Goal: Task Accomplishment & Management: Manage account settings

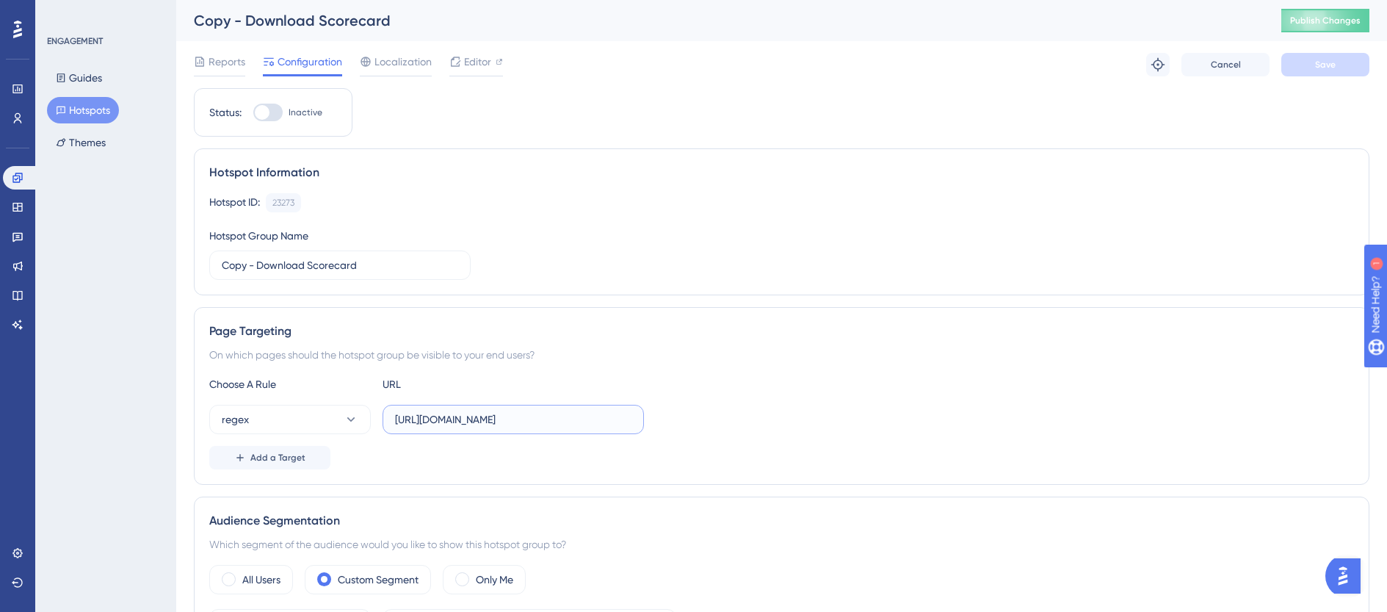
click at [517, 425] on input "https://apps.bsstage.bsapps.net/reporting_remote/mapping-report/flavour" at bounding box center [513, 419] width 236 height 16
click at [617, 416] on input "https://apps.bsstage.bsapps.net/reporting_remote/mapping-report/flavour" at bounding box center [513, 419] width 236 height 16
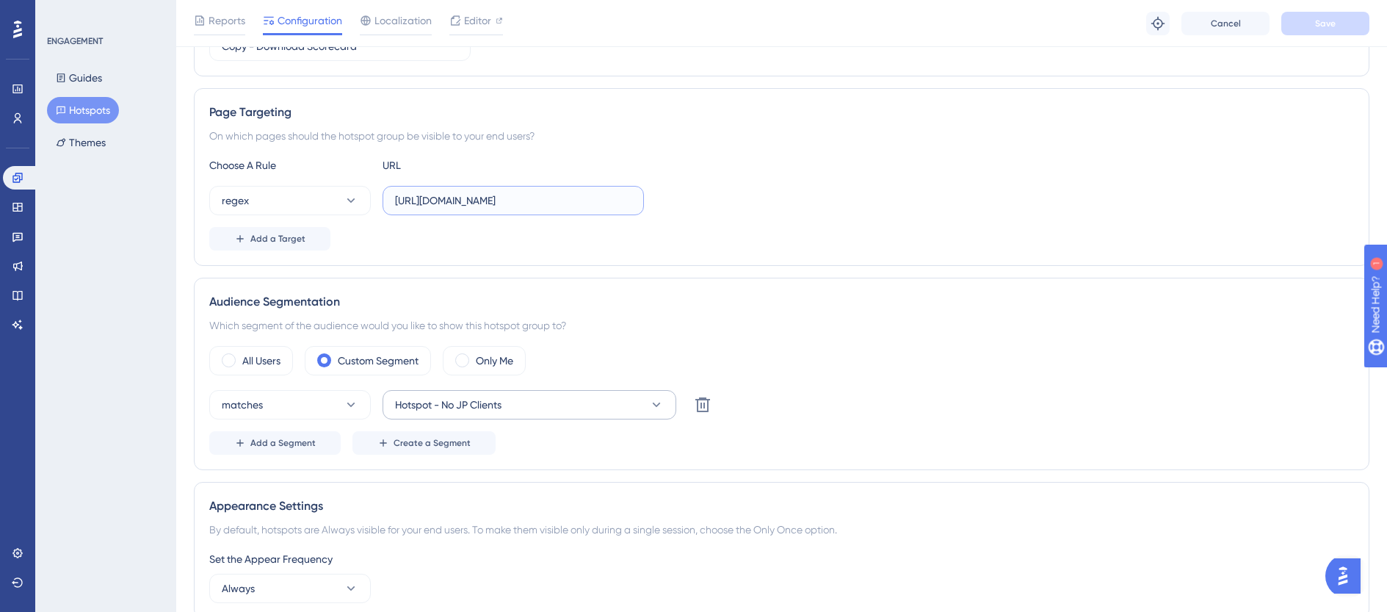
scroll to position [225, 0]
click at [467, 403] on span "Hotspot - No JP Clients" at bounding box center [448, 404] width 106 height 18
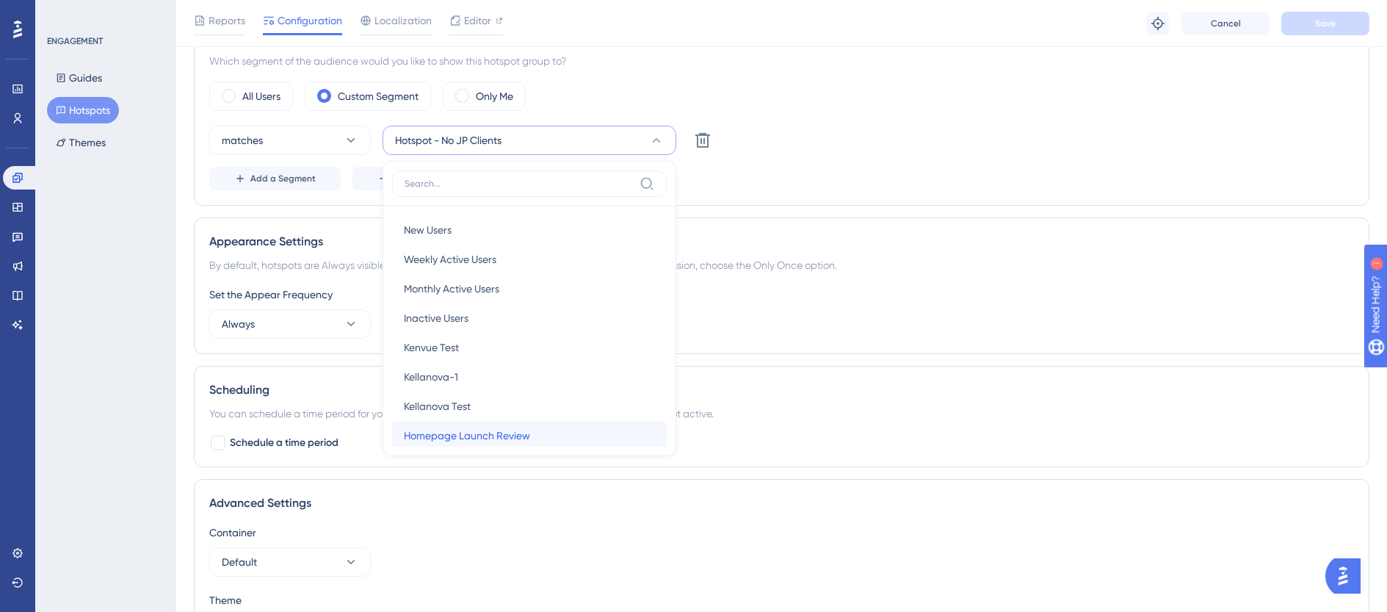
click at [459, 433] on span "Homepage Launch Review" at bounding box center [467, 436] width 126 height 18
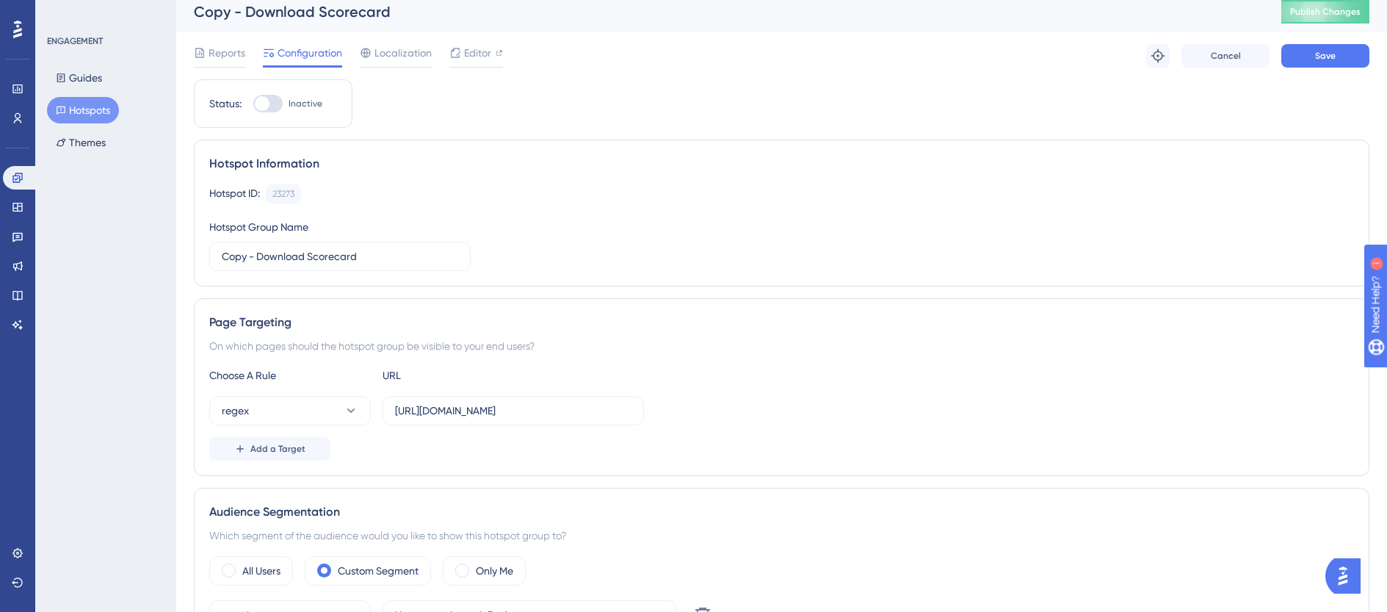
scroll to position [0, 0]
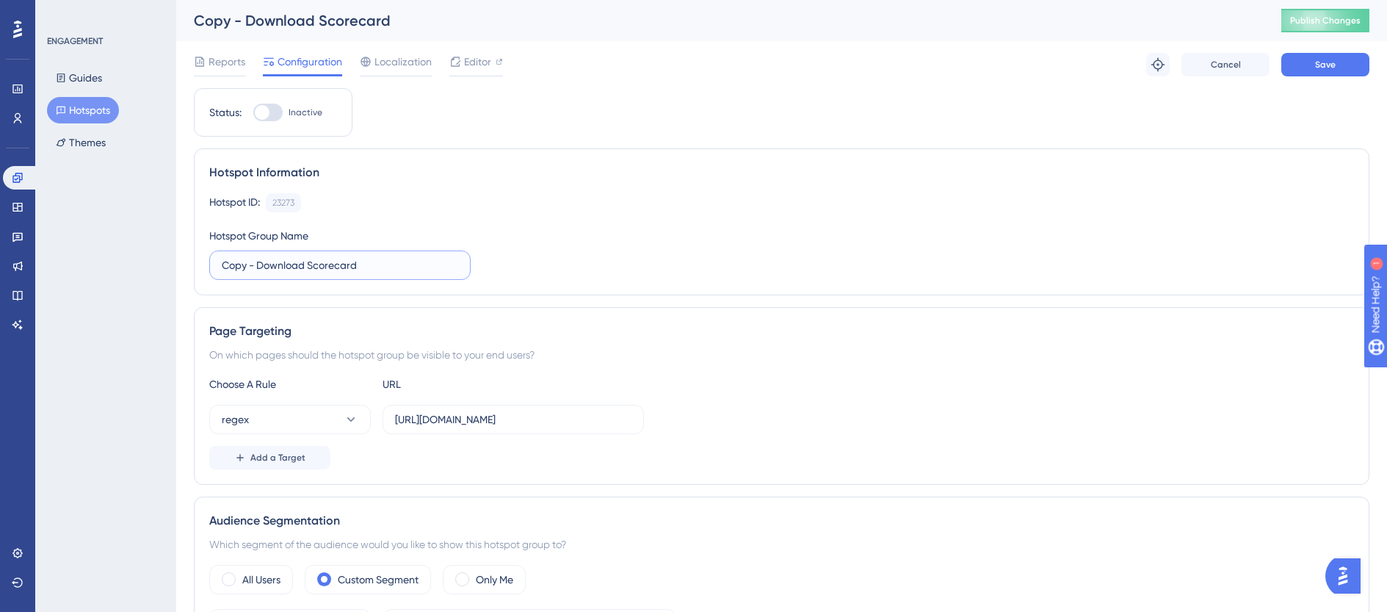
drag, startPoint x: 258, startPoint y: 261, endPoint x: 198, endPoint y: 264, distance: 59.5
click at [198, 264] on div "Hotspot Information Hotspot ID: 23273 Copy Hotspot Group Name Copy - Download S…" at bounding box center [781, 221] width 1175 height 147
click at [424, 264] on input "Download Scorecard" at bounding box center [340, 265] width 236 height 16
type input "Download Scorecard FM"
click at [1306, 57] on button "Save" at bounding box center [1325, 64] width 88 height 23
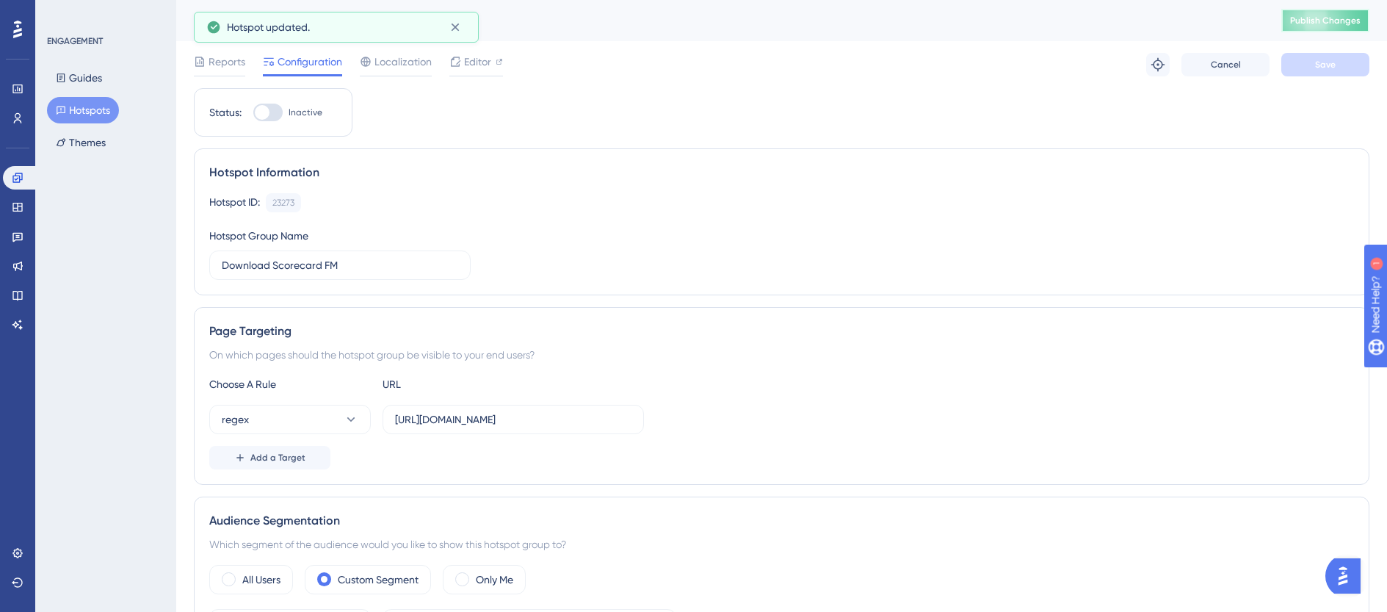
click at [1328, 21] on span "Publish Changes" at bounding box center [1325, 21] width 70 height 12
click at [449, 69] on div at bounding box center [455, 62] width 12 height 18
click at [68, 76] on button "Guides" at bounding box center [79, 78] width 64 height 26
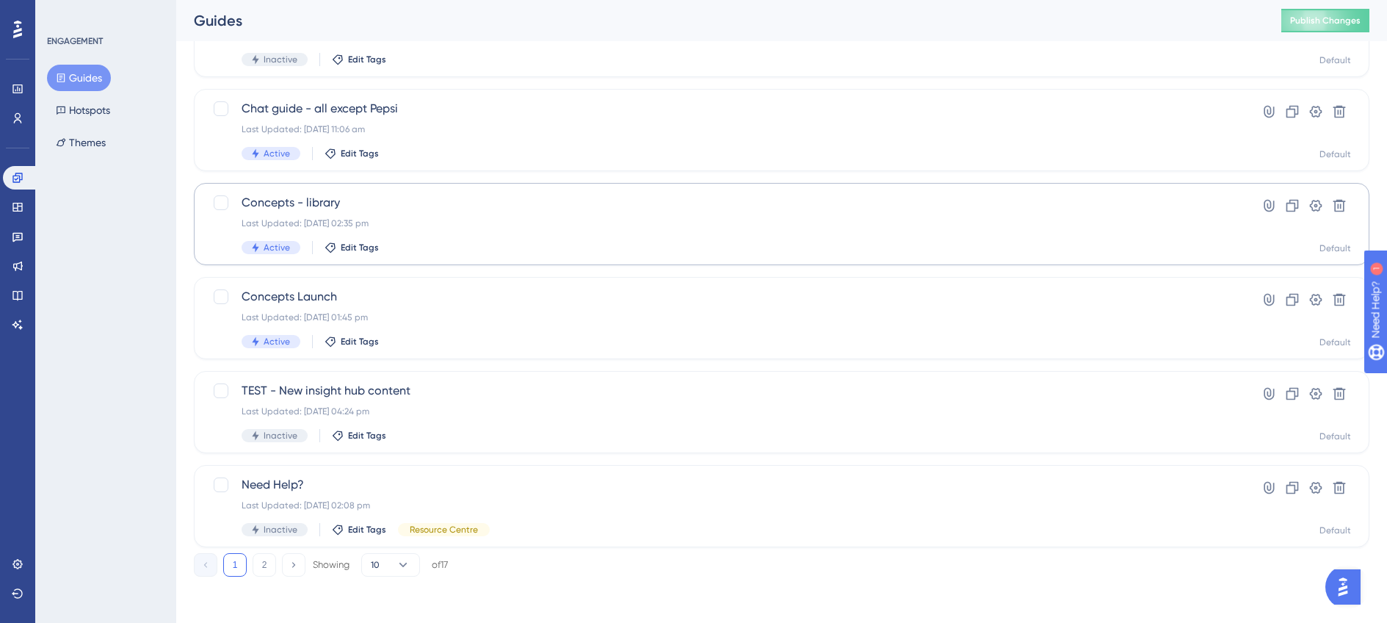
scroll to position [517, 0]
click at [264, 567] on button "2" at bounding box center [264, 563] width 23 height 23
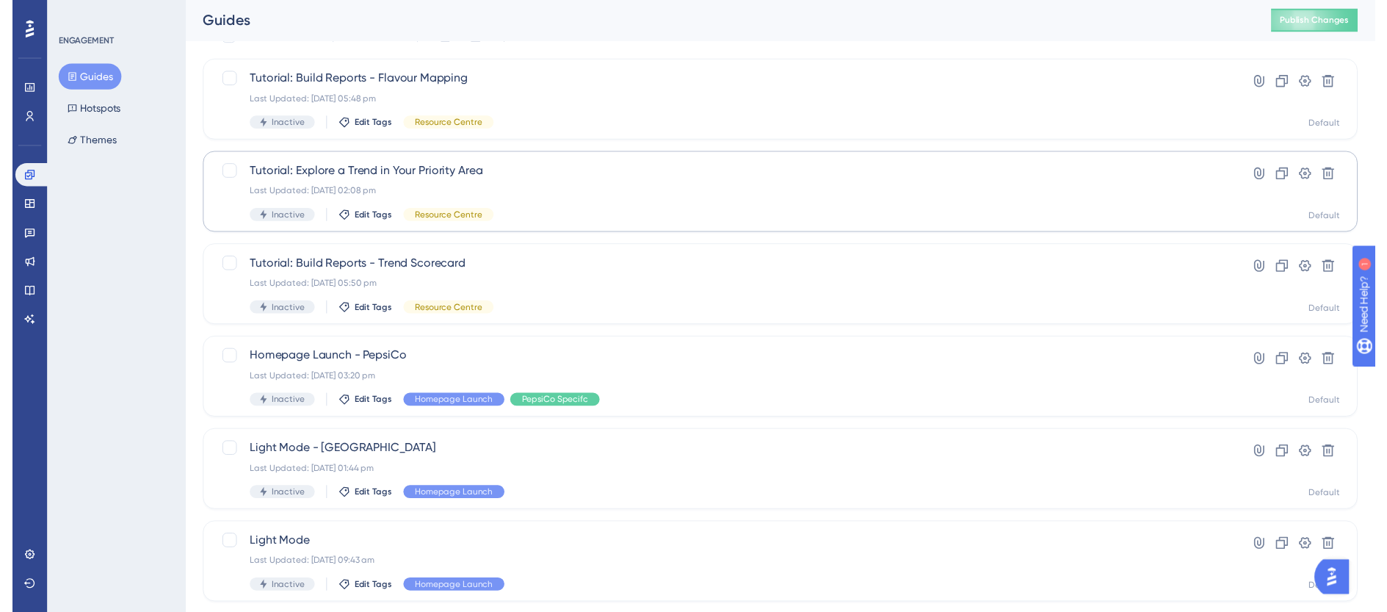
scroll to position [0, 0]
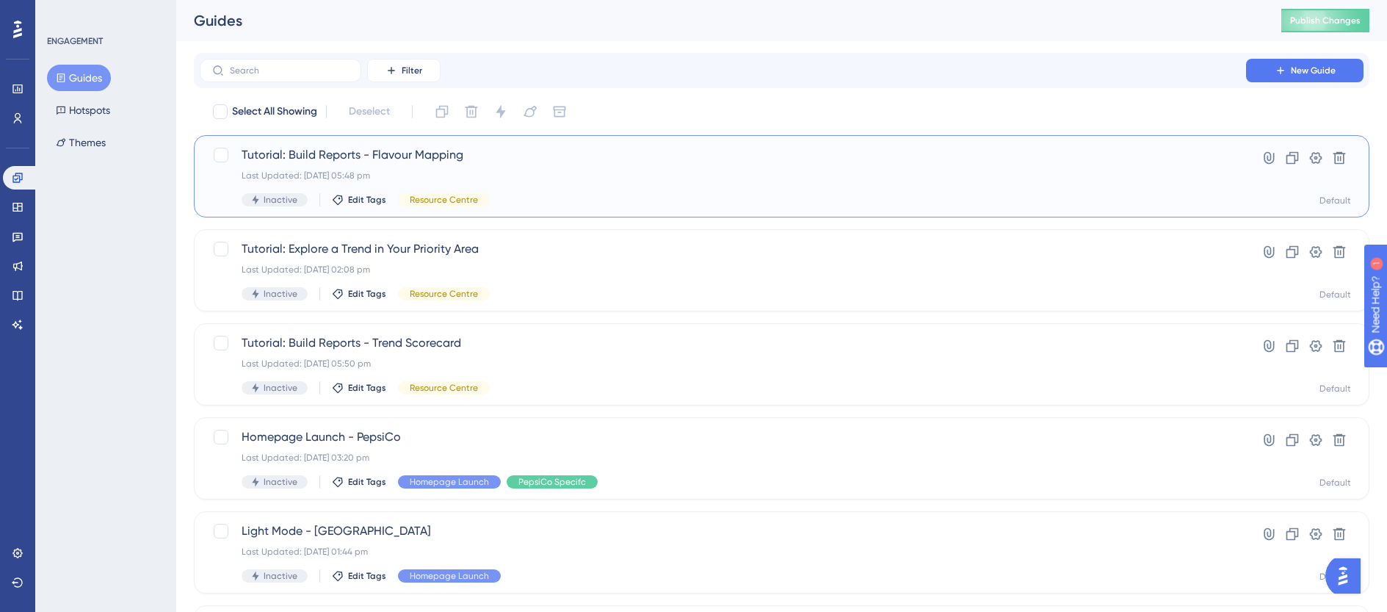
click at [522, 173] on div "Last Updated: 29 Apr 2025 05:48 pm" at bounding box center [723, 176] width 963 height 12
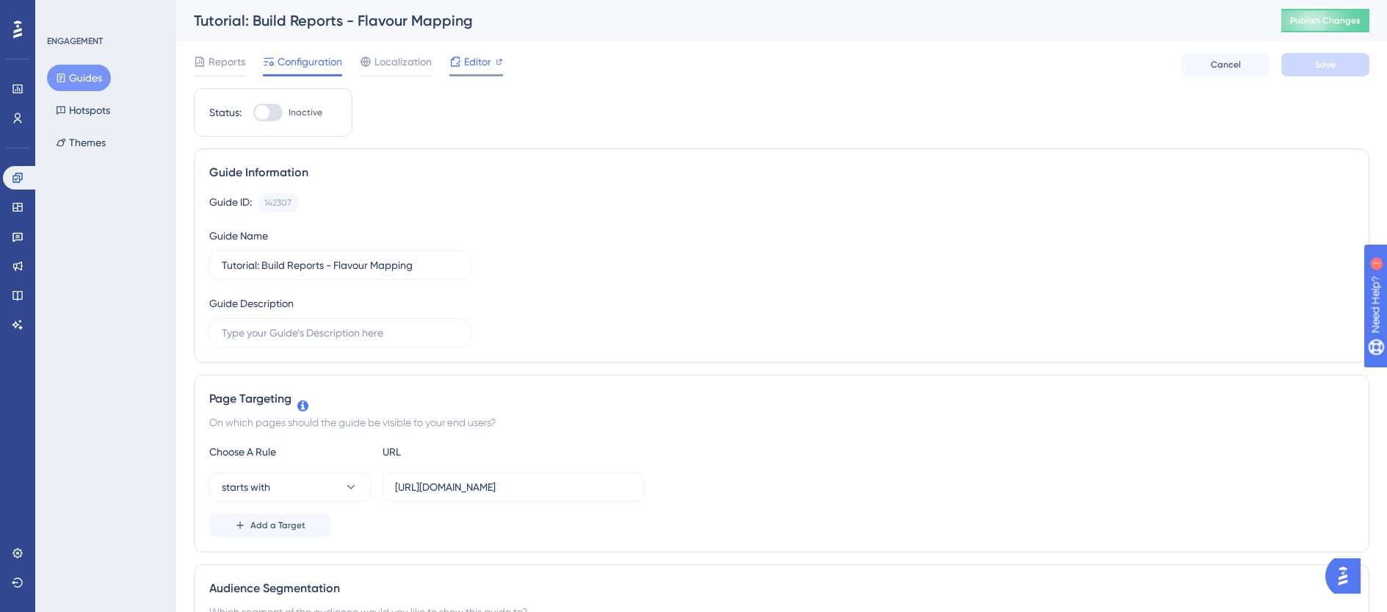
click at [497, 65] on div at bounding box center [499, 62] width 7 height 18
click at [73, 110] on button "Hotspots" at bounding box center [83, 110] width 72 height 26
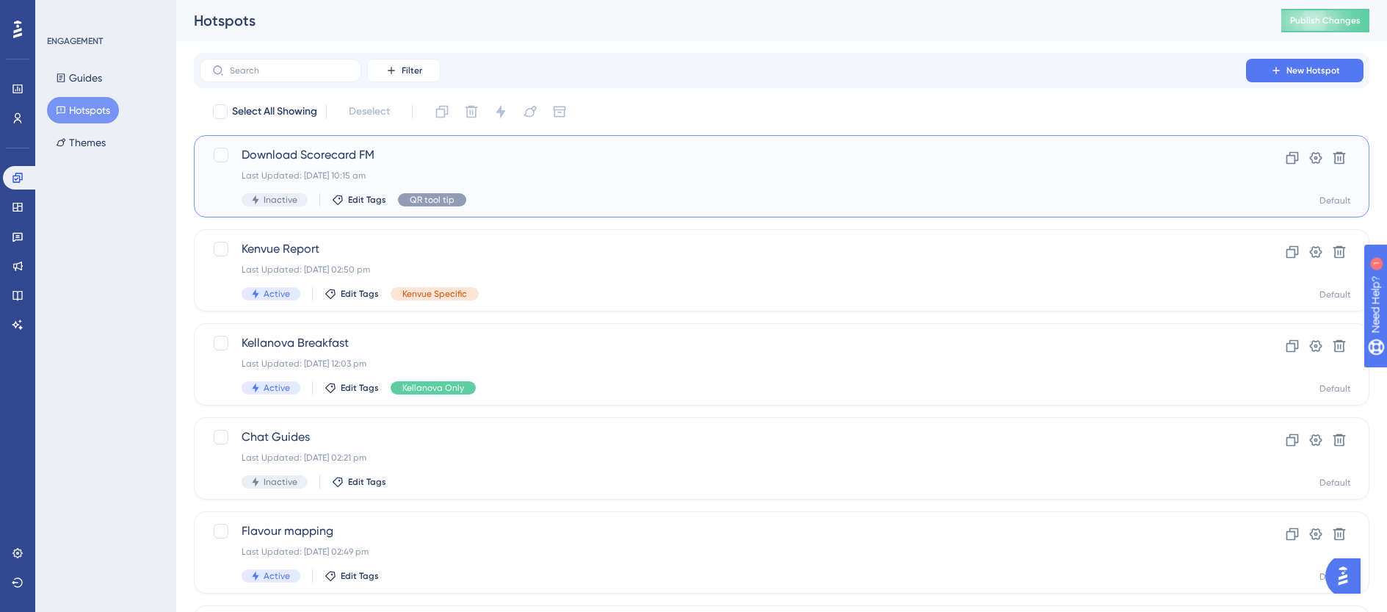
click at [428, 162] on span "Download Scorecard FM" at bounding box center [723, 155] width 963 height 18
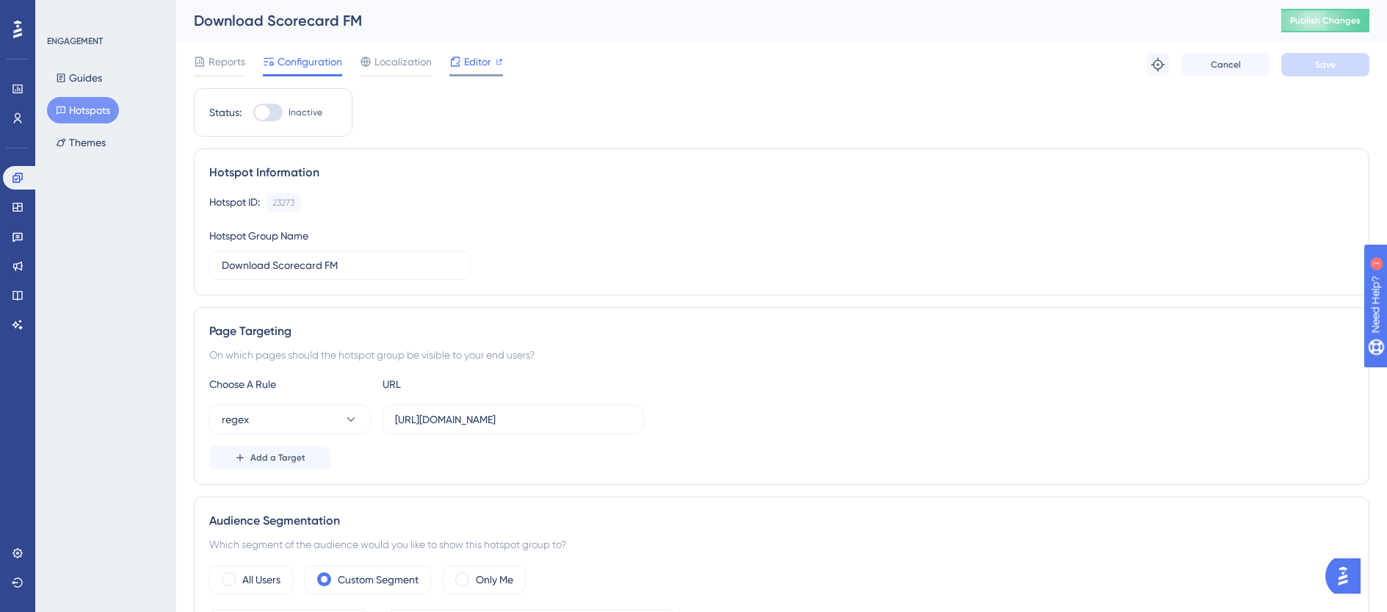
click at [469, 65] on span "Editor" at bounding box center [477, 62] width 27 height 18
click at [274, 115] on div at bounding box center [267, 113] width 29 height 18
click at [253, 113] on input "Inactive" at bounding box center [253, 112] width 1 height 1
checkbox input "true"
click at [1325, 72] on button "Save" at bounding box center [1325, 64] width 88 height 23
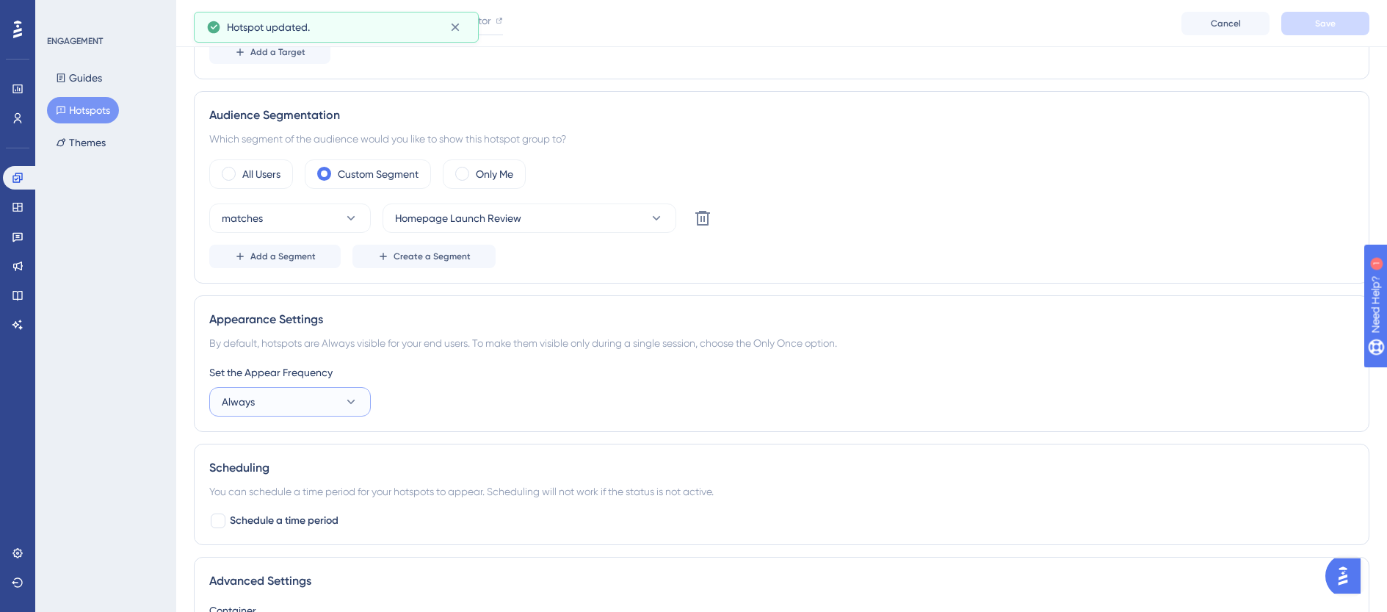
click at [315, 399] on button "Always" at bounding box center [290, 401] width 162 height 29
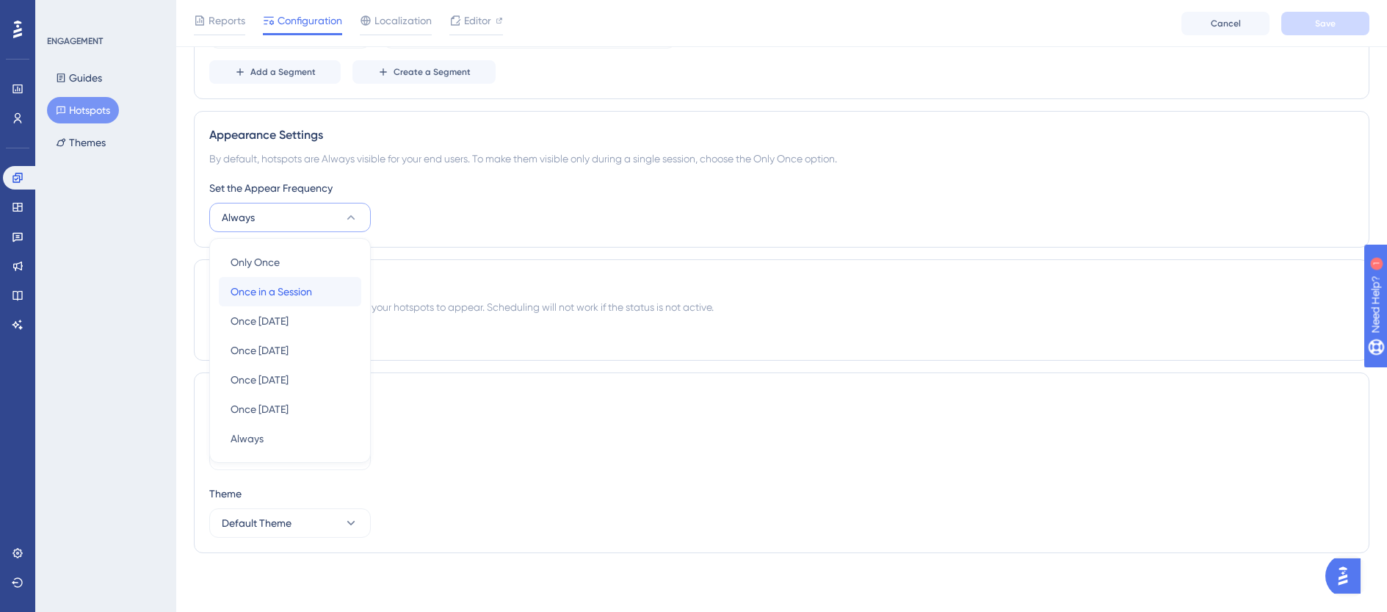
click at [281, 291] on span "Once in a Session" at bounding box center [271, 292] width 81 height 18
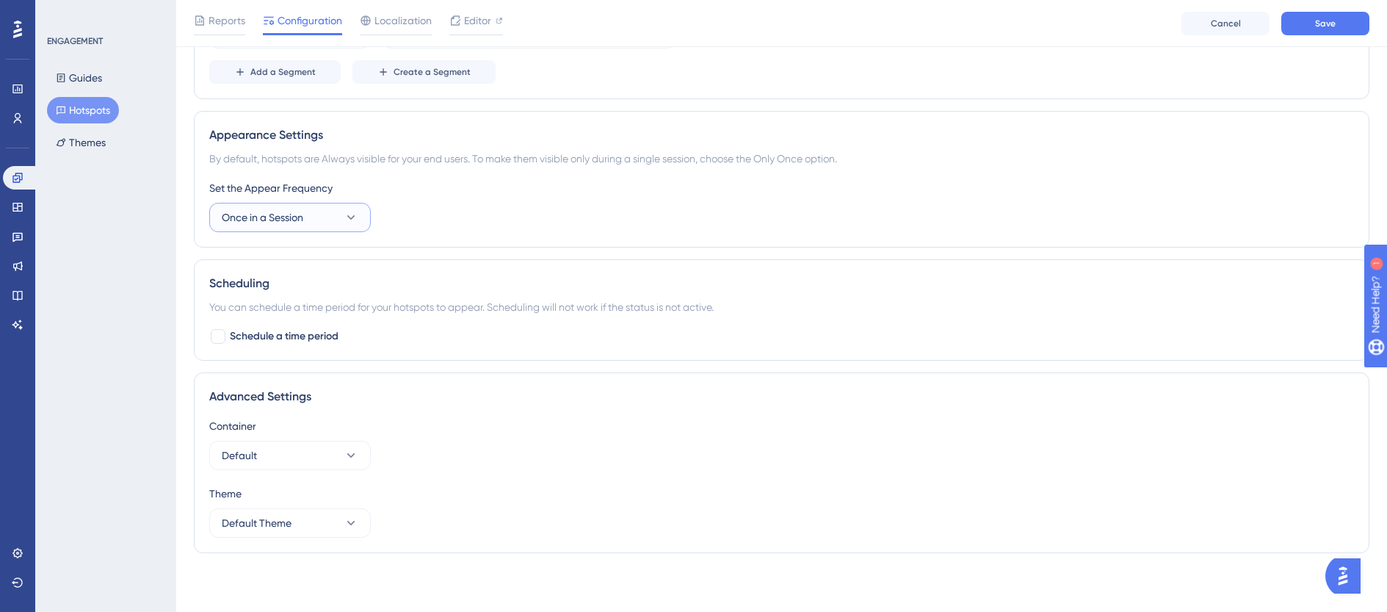
click at [311, 212] on button "Once in a Session" at bounding box center [290, 217] width 162 height 29
click at [256, 352] on span "Once in 7 days" at bounding box center [260, 350] width 58 height 18
click at [311, 217] on button "Once in 7 days" at bounding box center [290, 217] width 162 height 29
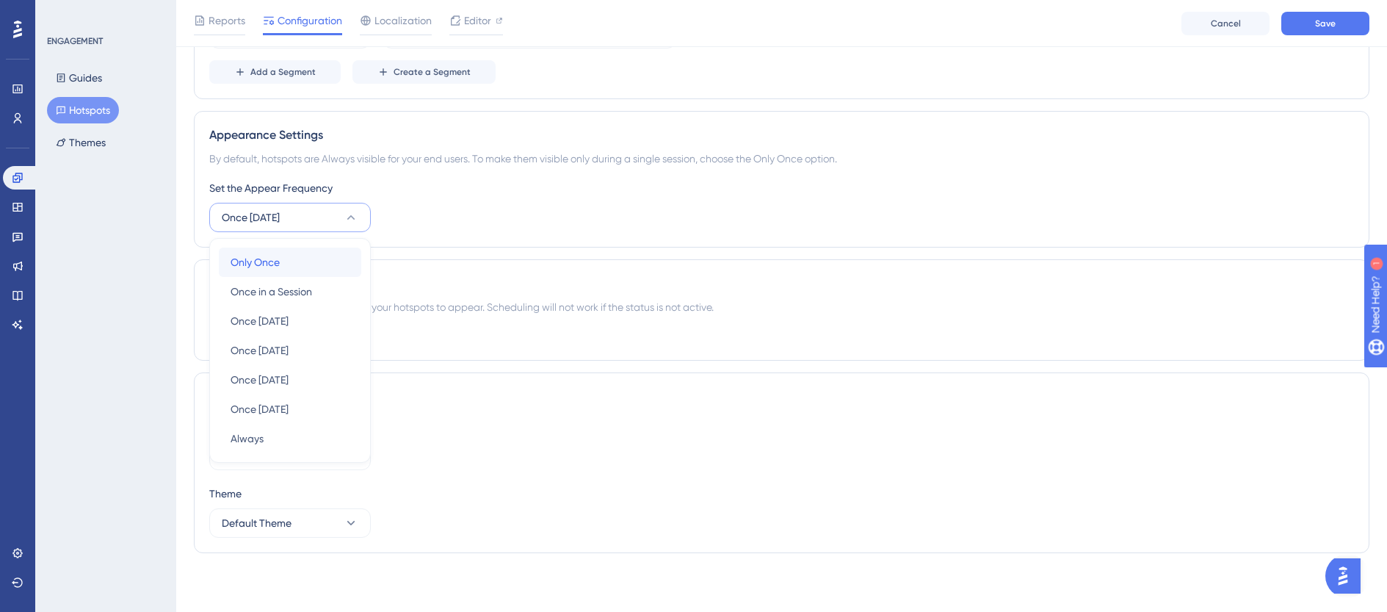
click at [264, 254] on span "Only Once" at bounding box center [255, 262] width 49 height 18
click at [297, 225] on button "Only Once" at bounding box center [290, 217] width 162 height 29
click at [249, 446] on span "Always" at bounding box center [247, 438] width 33 height 18
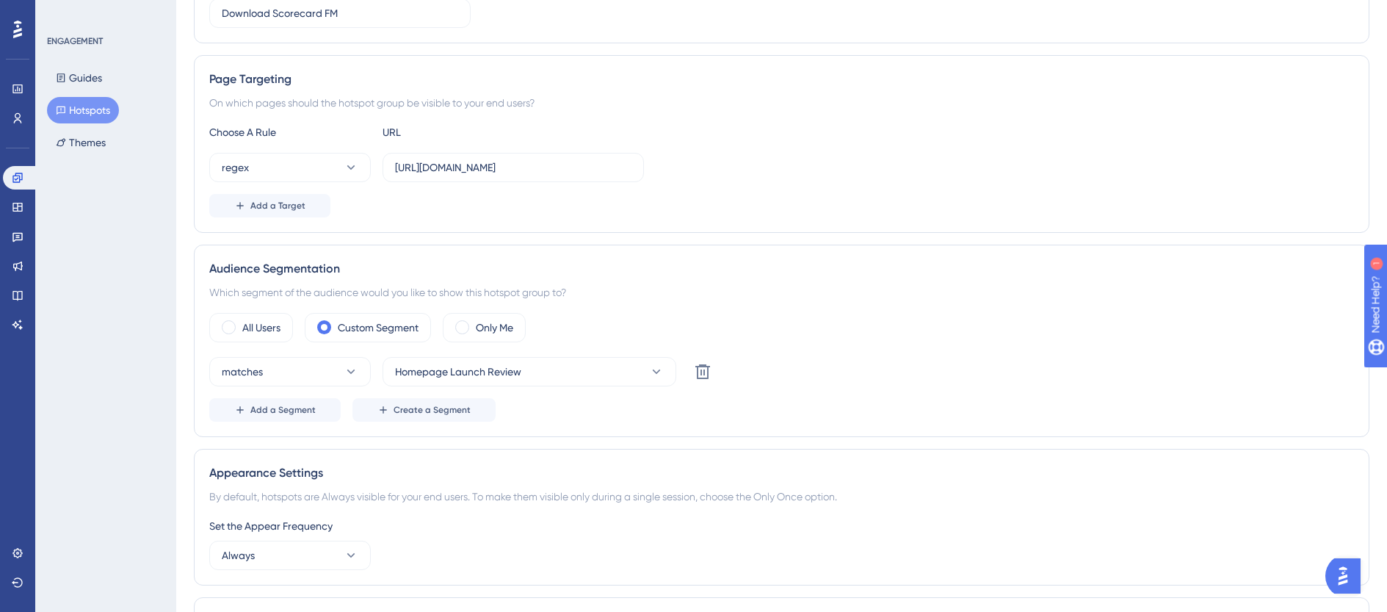
scroll to position [0, 0]
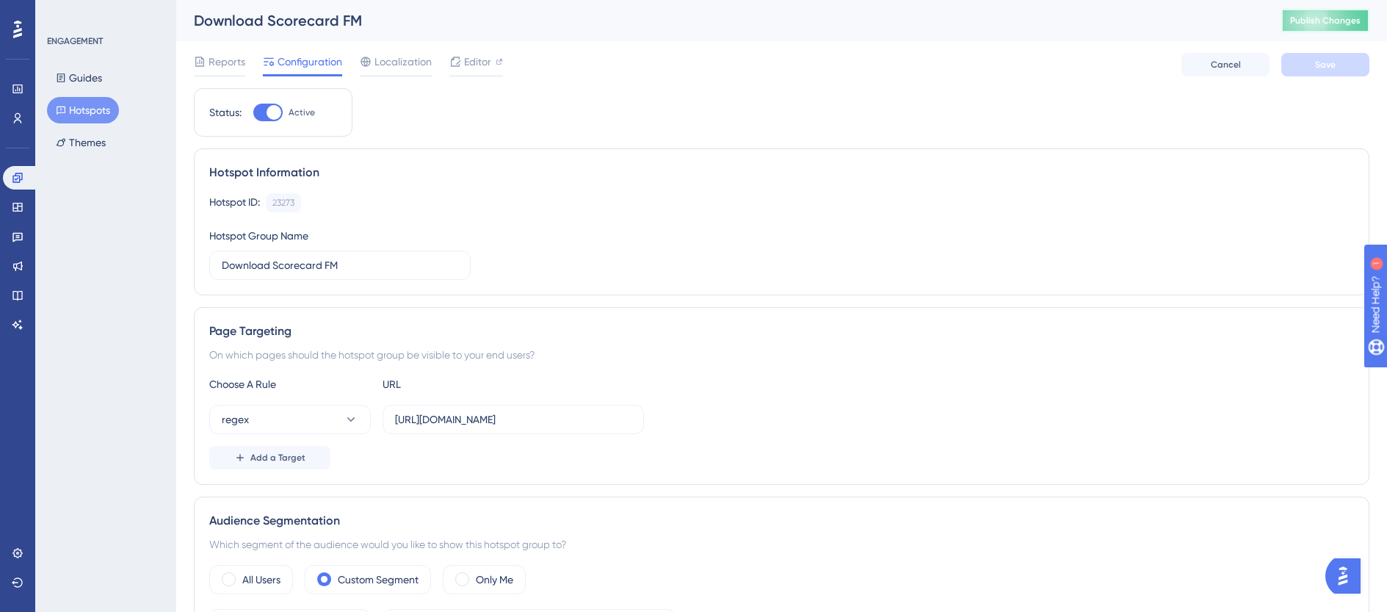
click at [1314, 22] on span "Publish Changes" at bounding box center [1325, 21] width 70 height 12
